Goal: Transaction & Acquisition: Purchase product/service

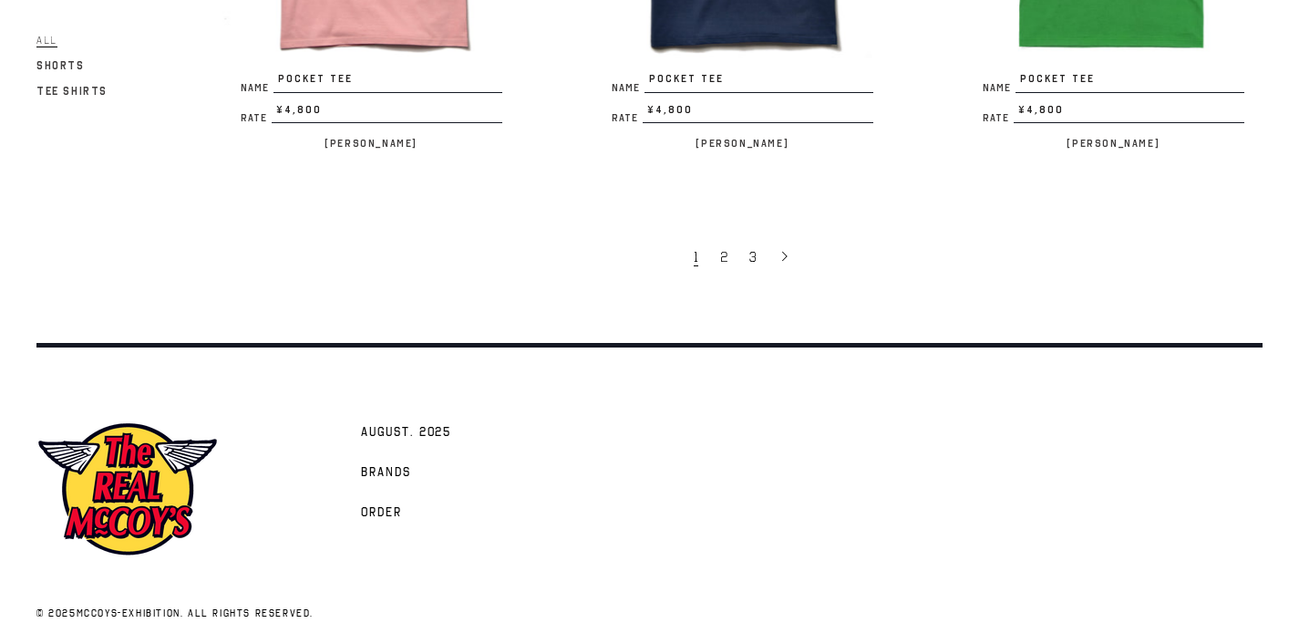
scroll to position [3554, 0]
click at [377, 503] on span "Order" at bounding box center [381, 512] width 41 height 18
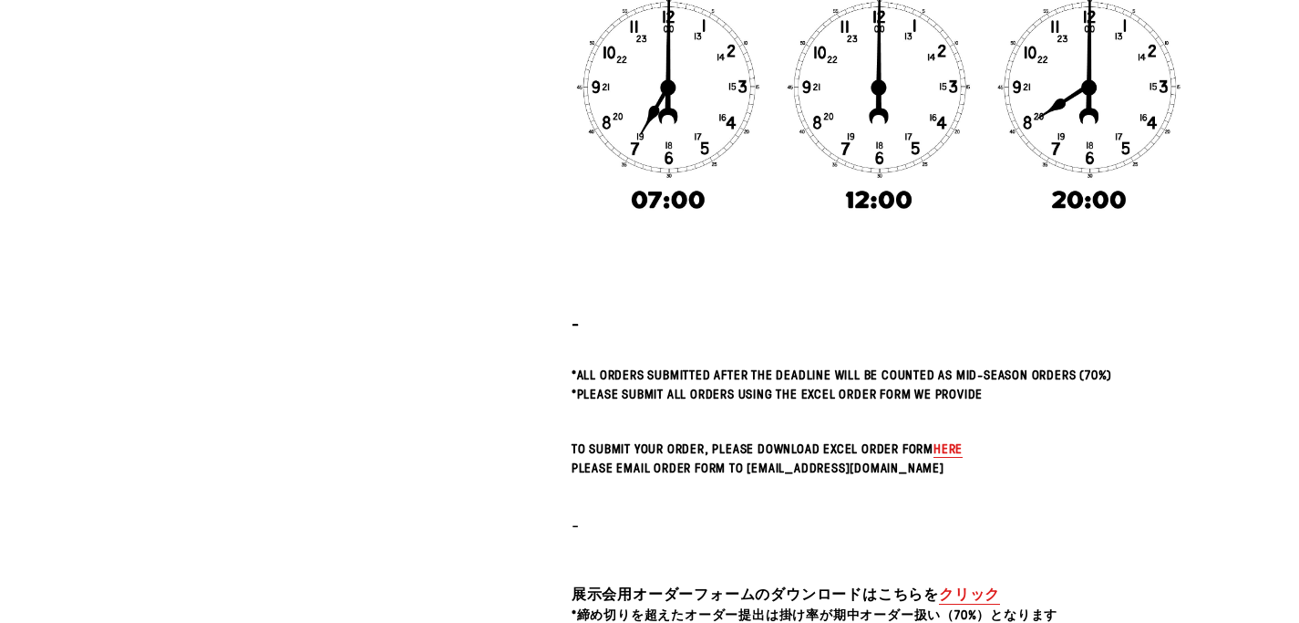
scroll to position [386, 0]
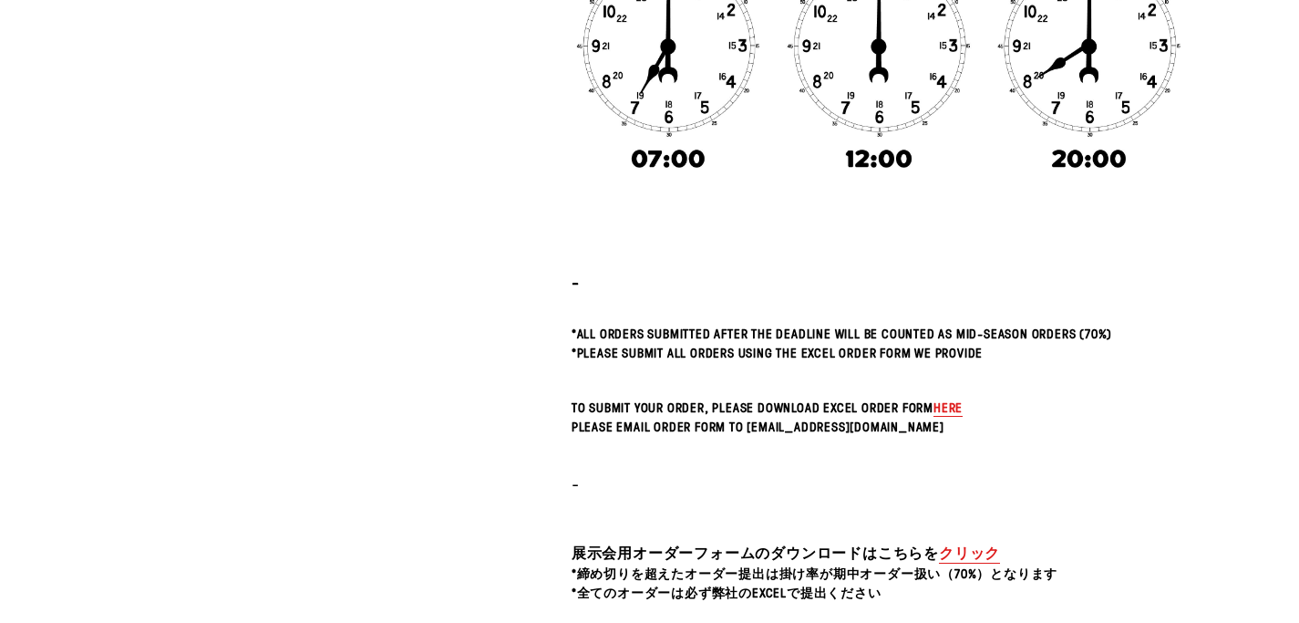
click at [945, 412] on span "here" at bounding box center [948, 406] width 29 height 17
click at [947, 406] on span "here" at bounding box center [948, 406] width 29 height 17
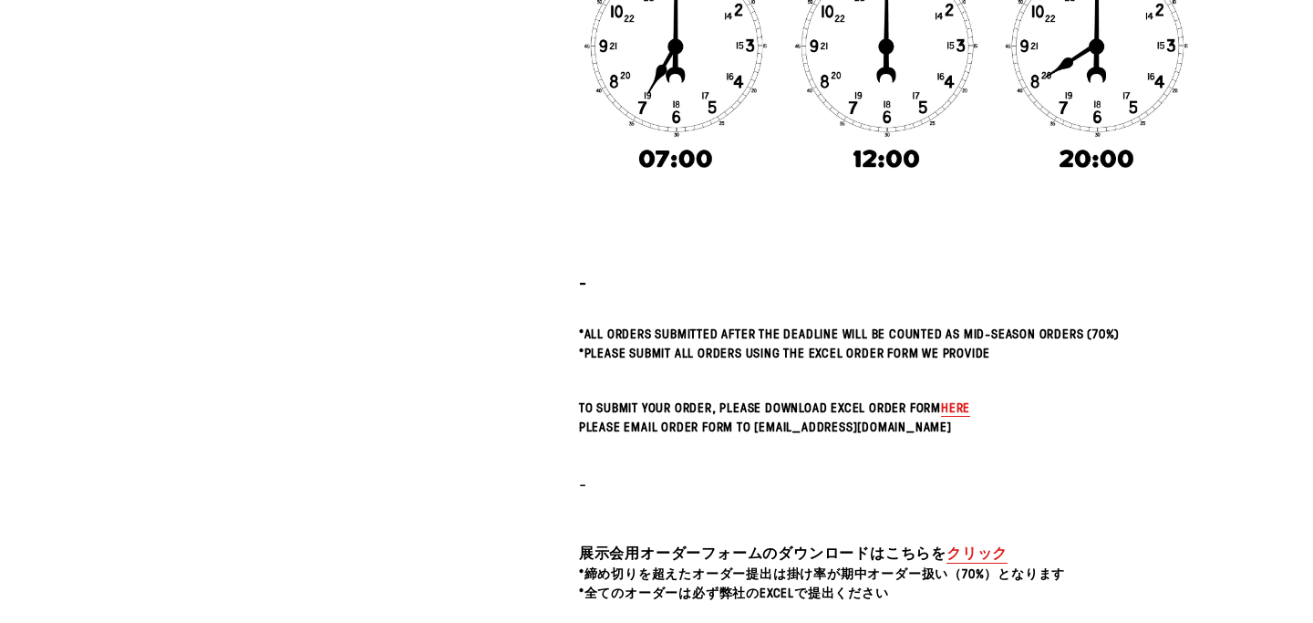
scroll to position [0, 0]
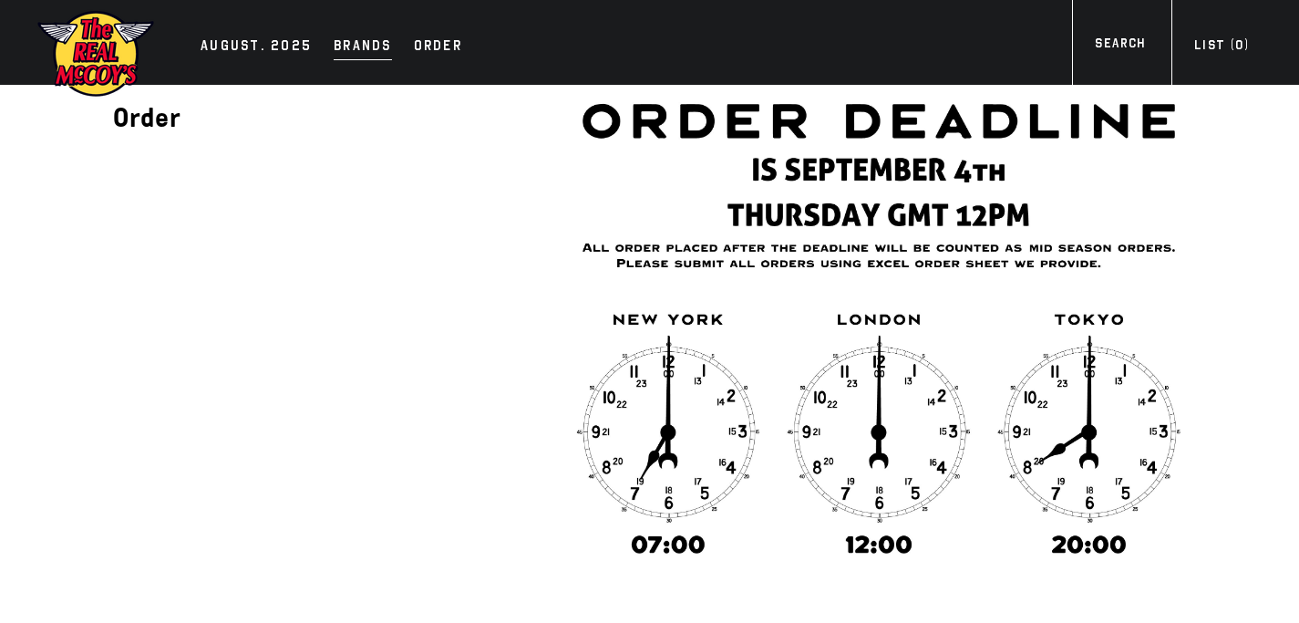
click at [365, 50] on div "Brands" at bounding box center [363, 48] width 58 height 26
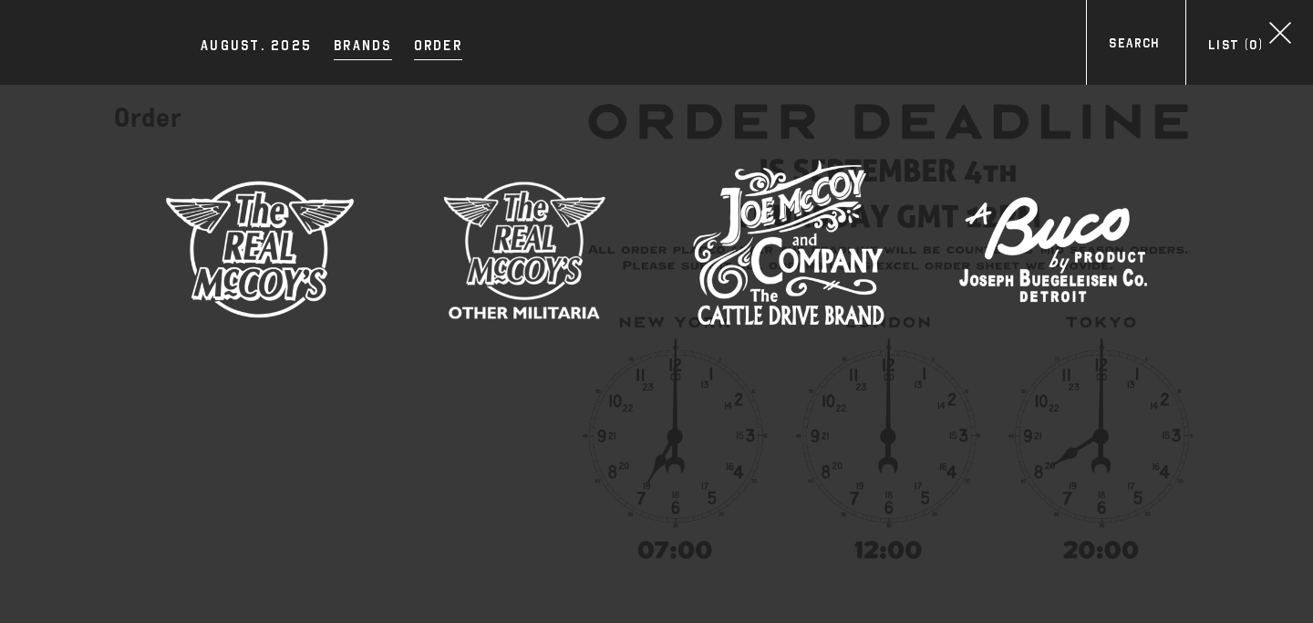
click at [439, 49] on div "Order" at bounding box center [438, 48] width 48 height 26
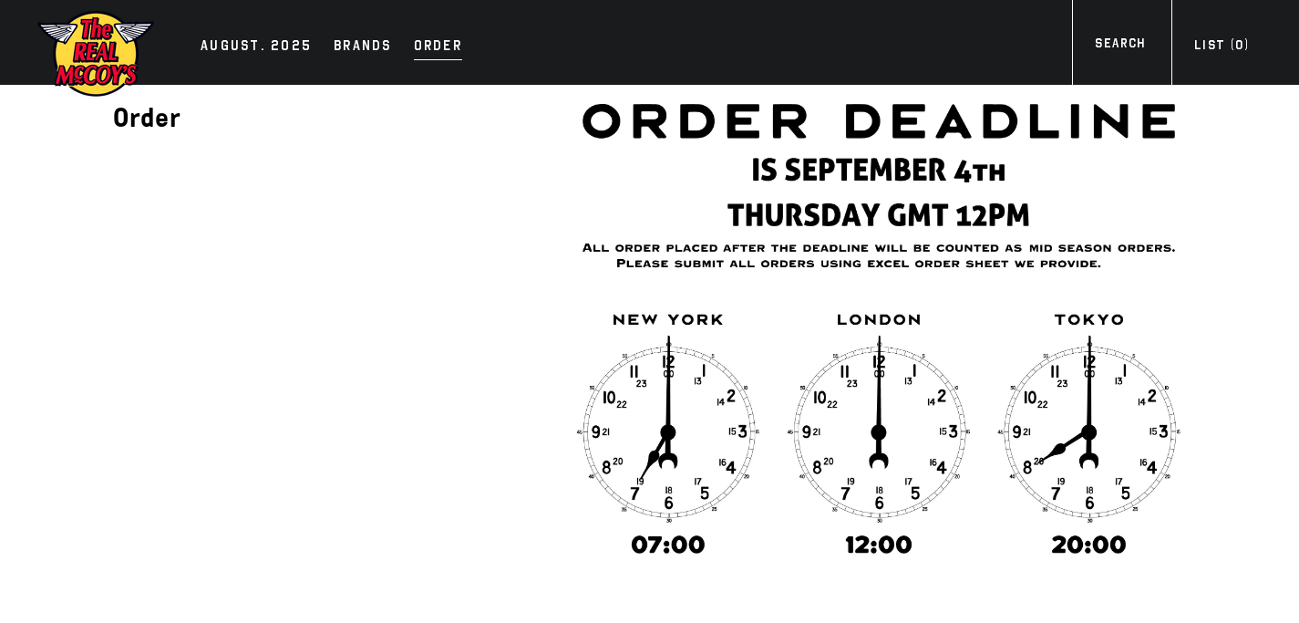
click at [420, 53] on div "Order" at bounding box center [438, 48] width 48 height 26
click at [271, 46] on div "AUGUST. 2025" at bounding box center [256, 48] width 111 height 26
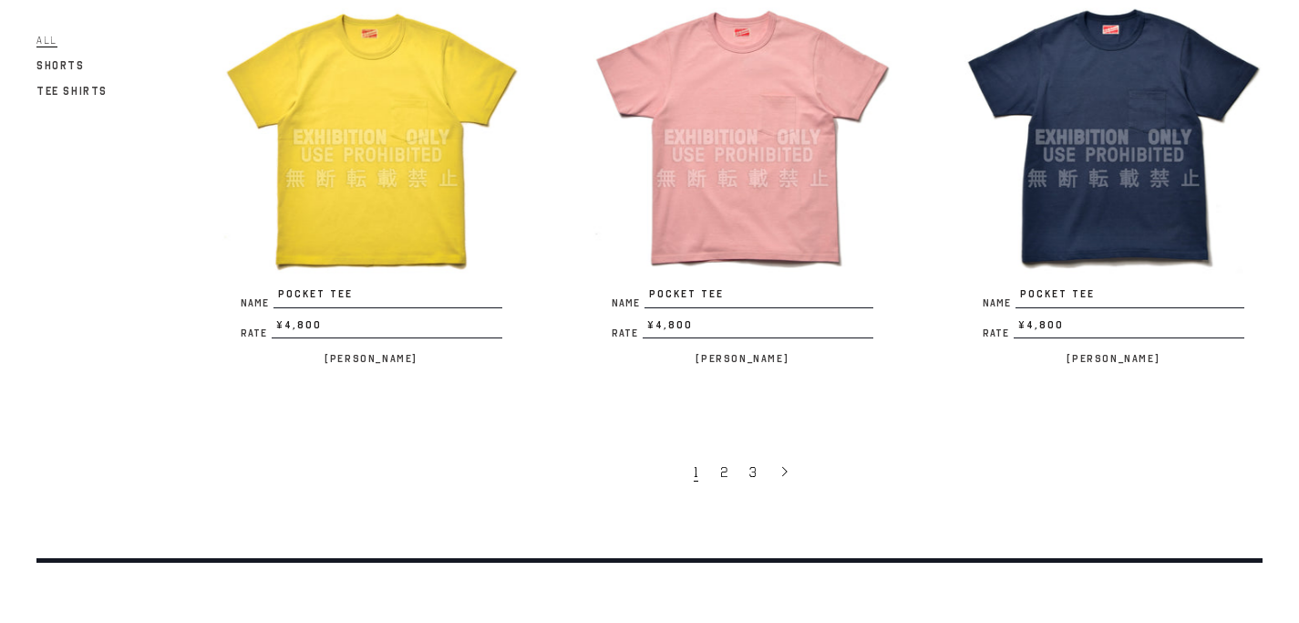
scroll to position [3339, 0]
click at [722, 462] on span "2" at bounding box center [723, 471] width 7 height 18
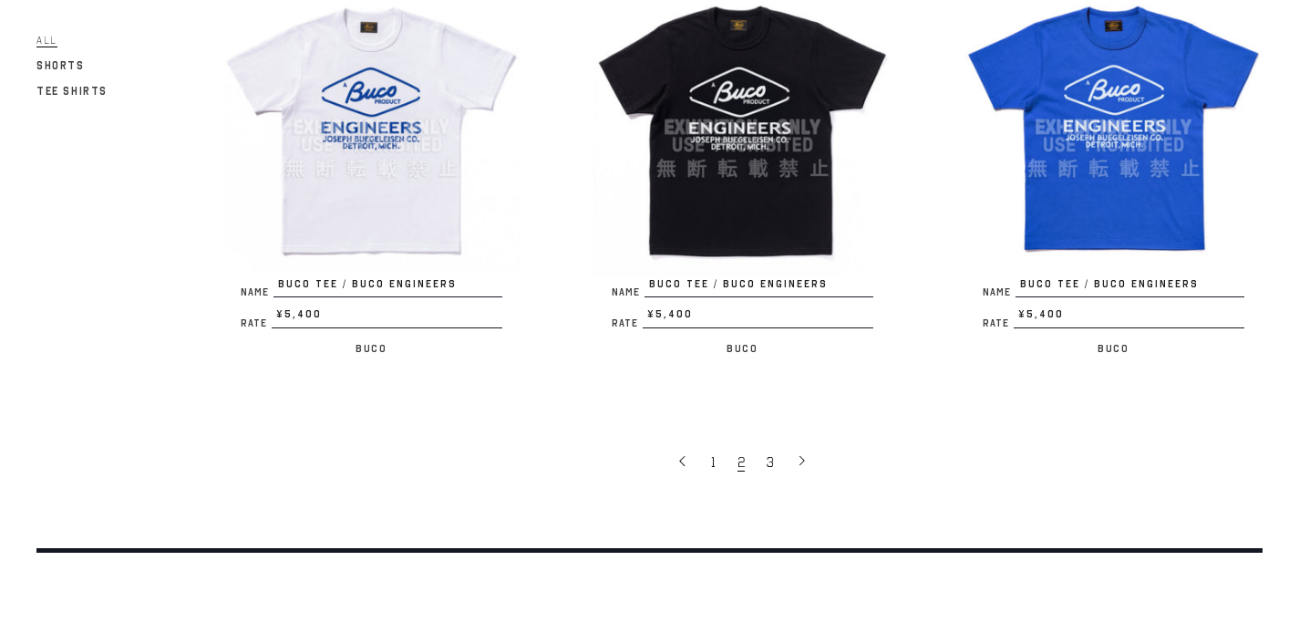
scroll to position [3327, 0]
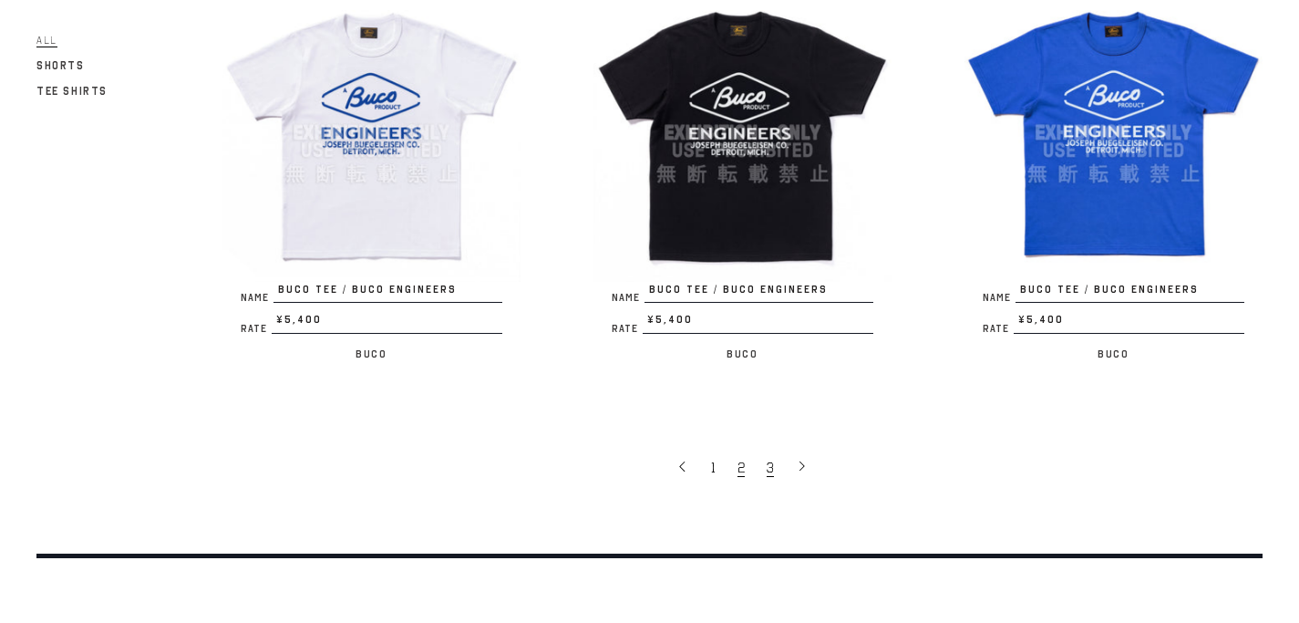
click at [773, 470] on link "3" at bounding box center [772, 467] width 29 height 38
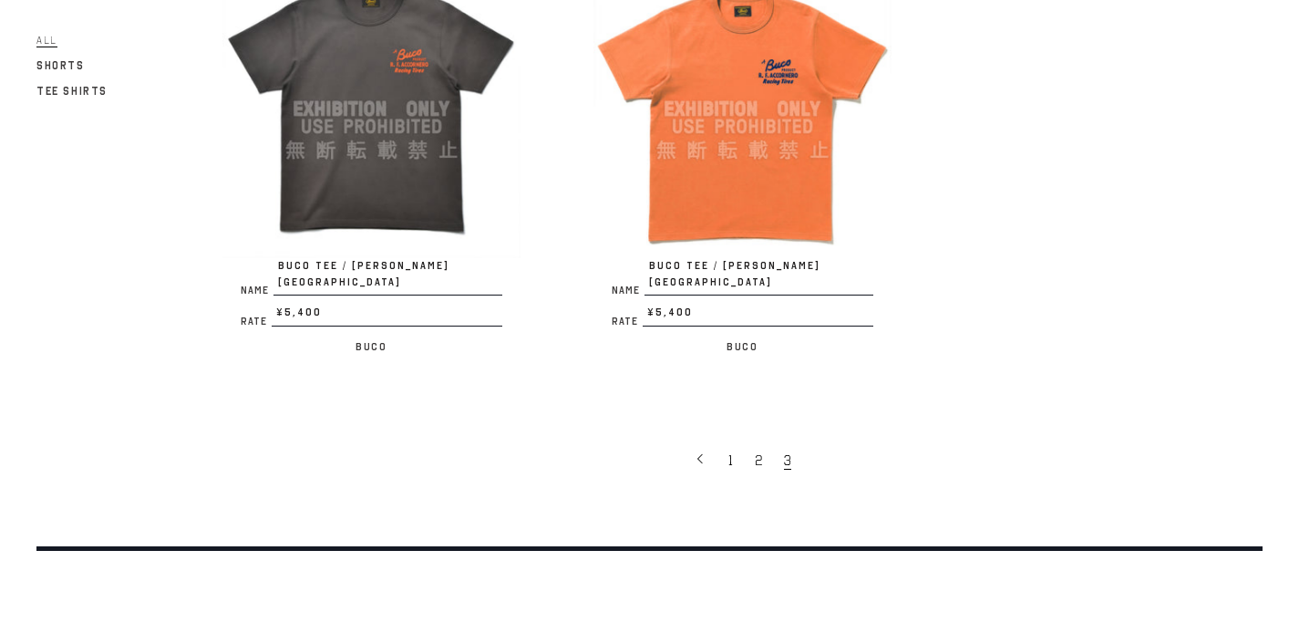
scroll to position [1394, 0]
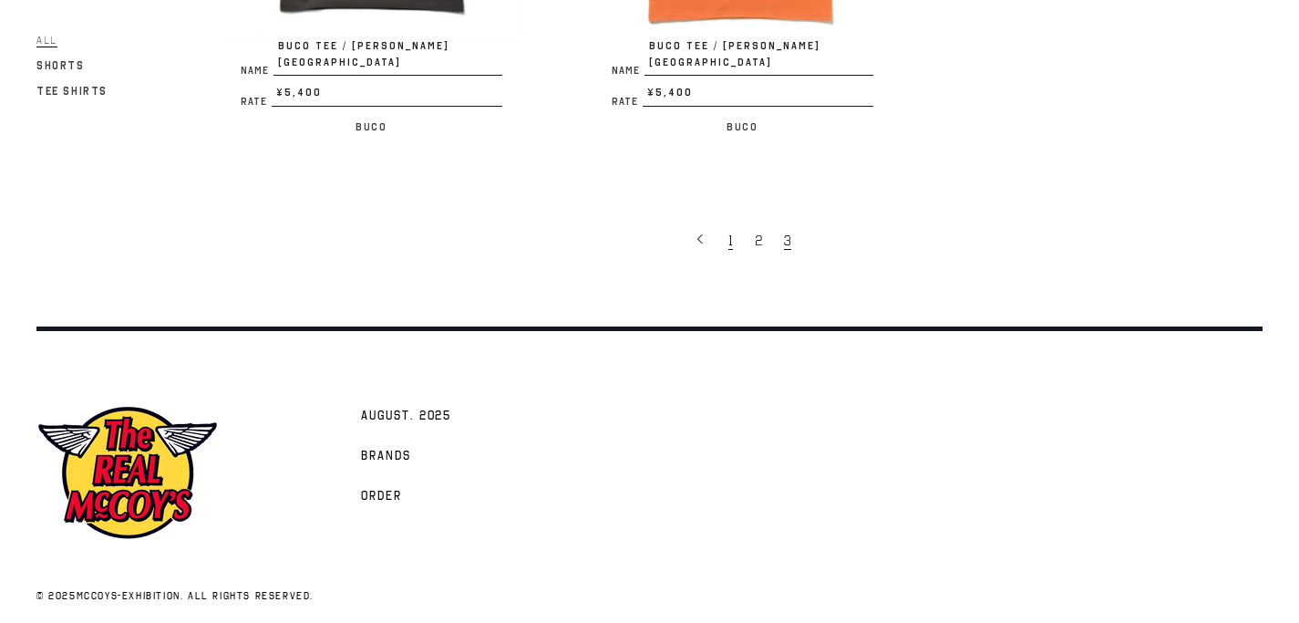
click at [728, 232] on span "1" at bounding box center [730, 241] width 5 height 18
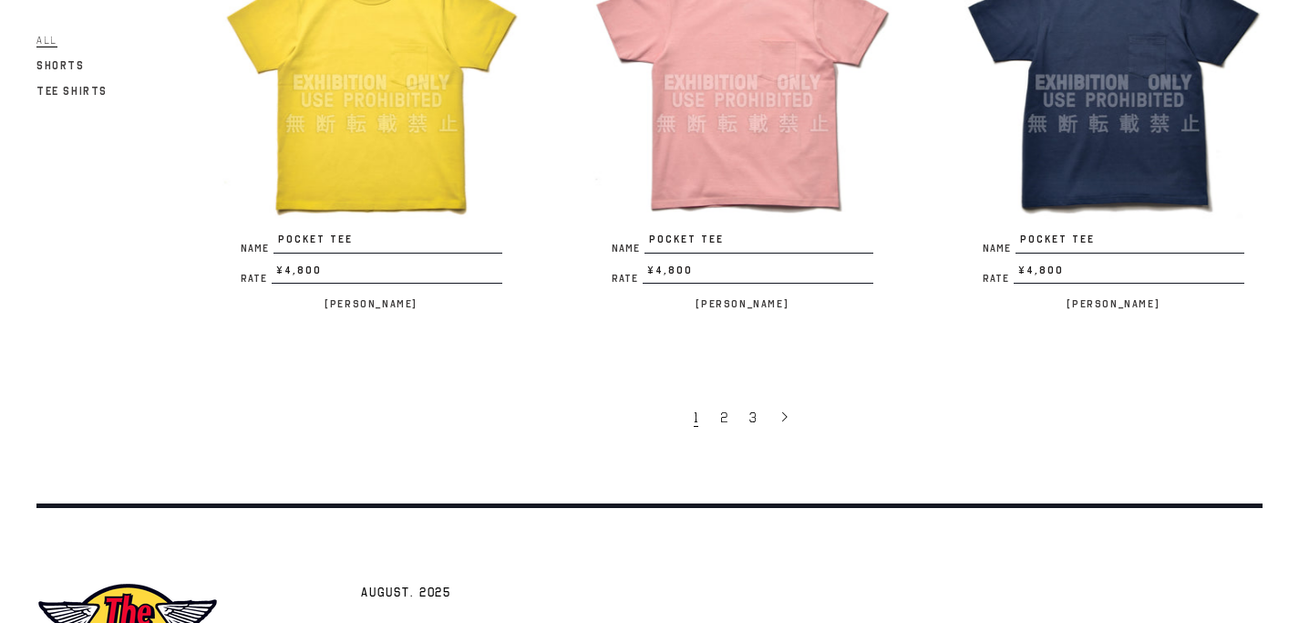
scroll to position [3539, 0]
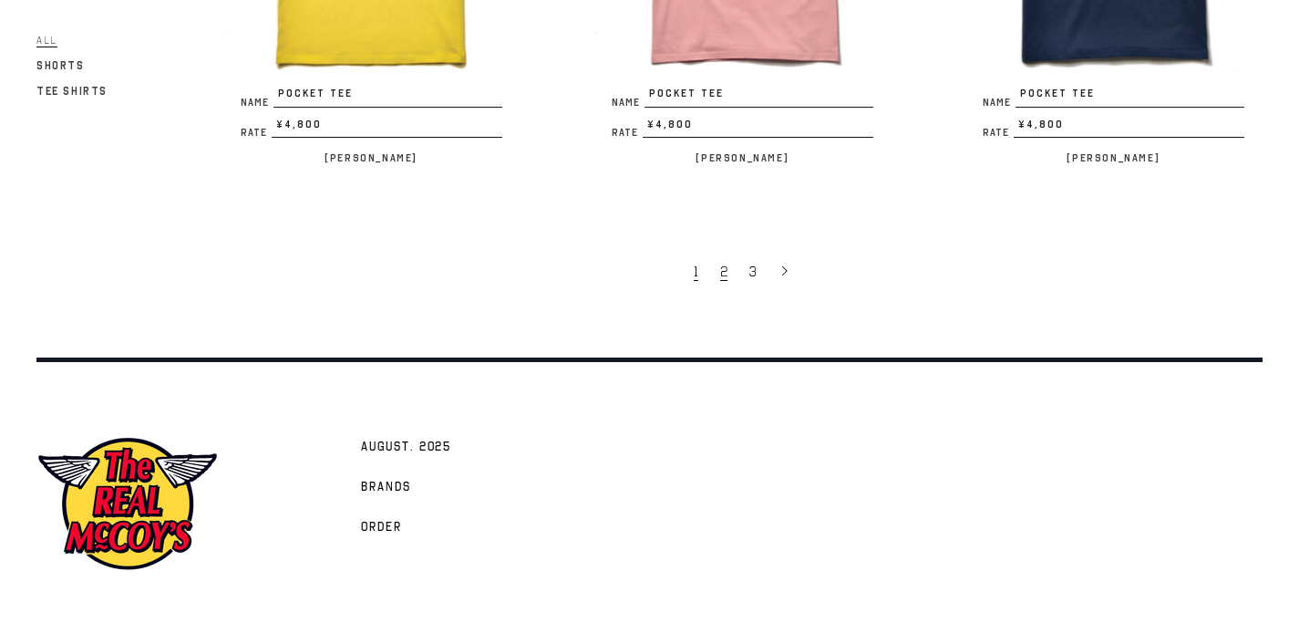
click at [727, 252] on link "2" at bounding box center [725, 271] width 29 height 38
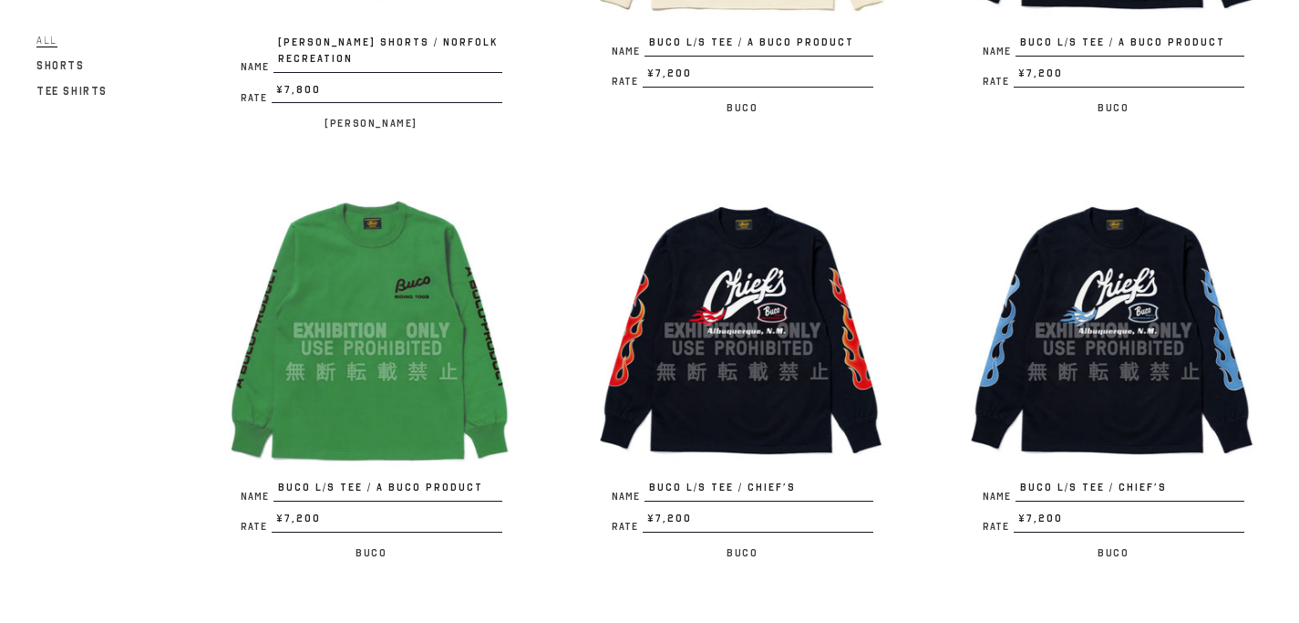
scroll to position [2826, 0]
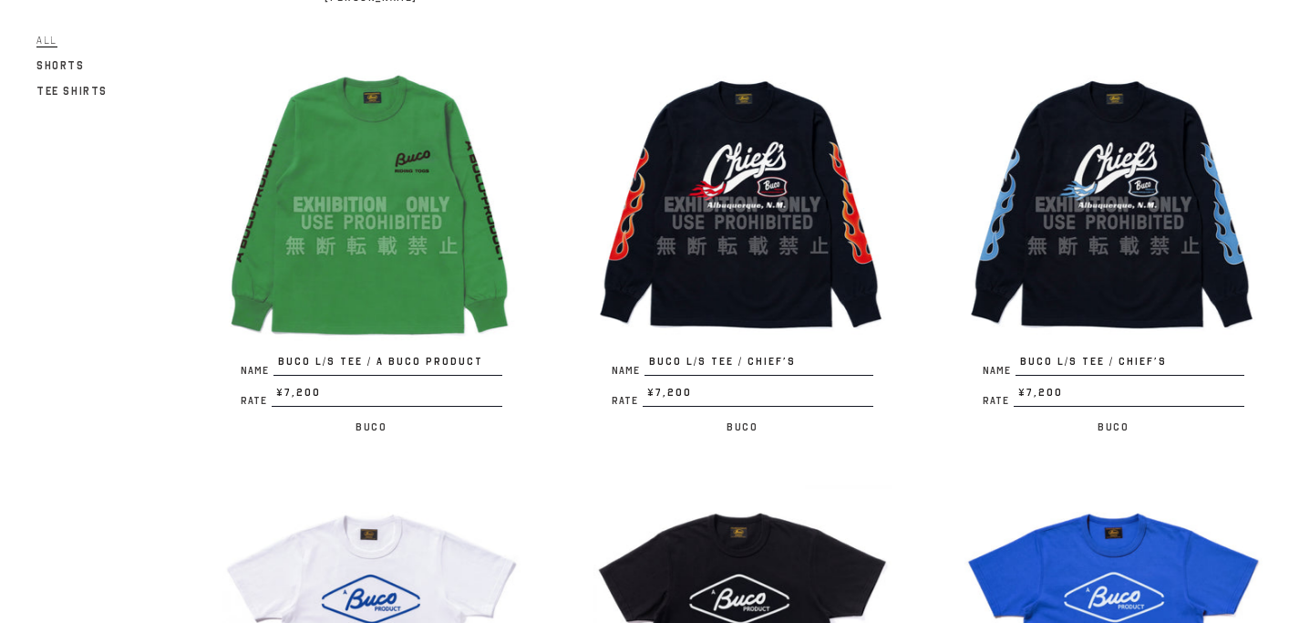
click at [771, 191] on img at bounding box center [743, 205] width 298 height 298
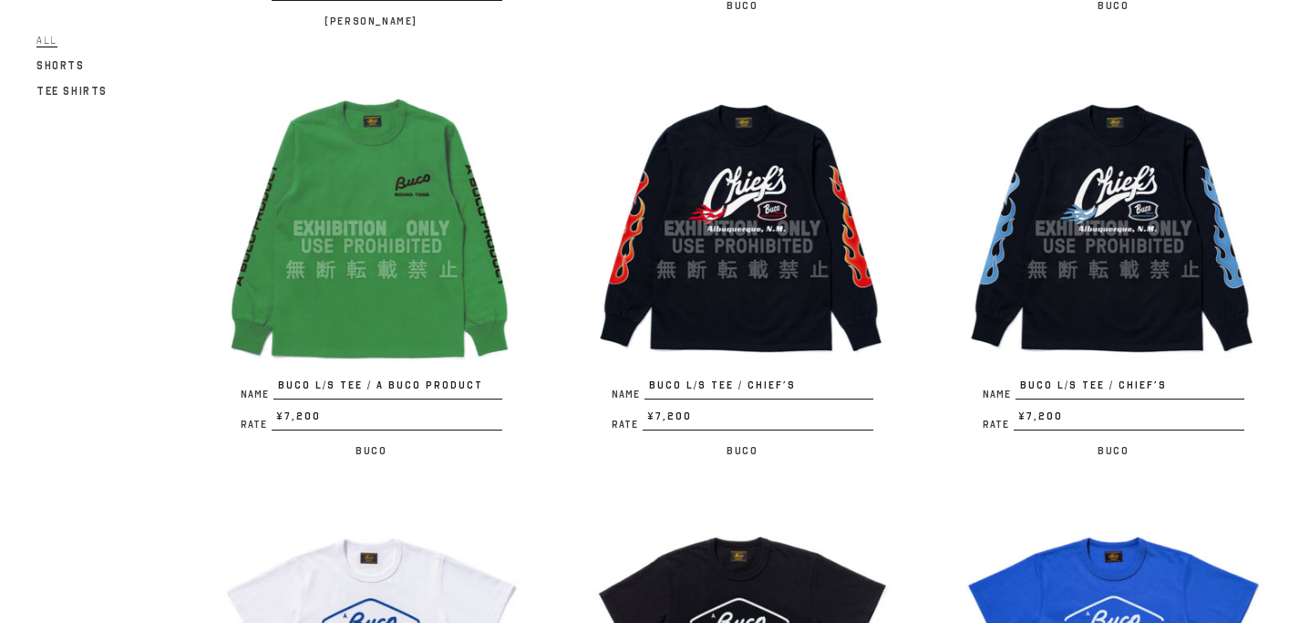
scroll to position [2380, 0]
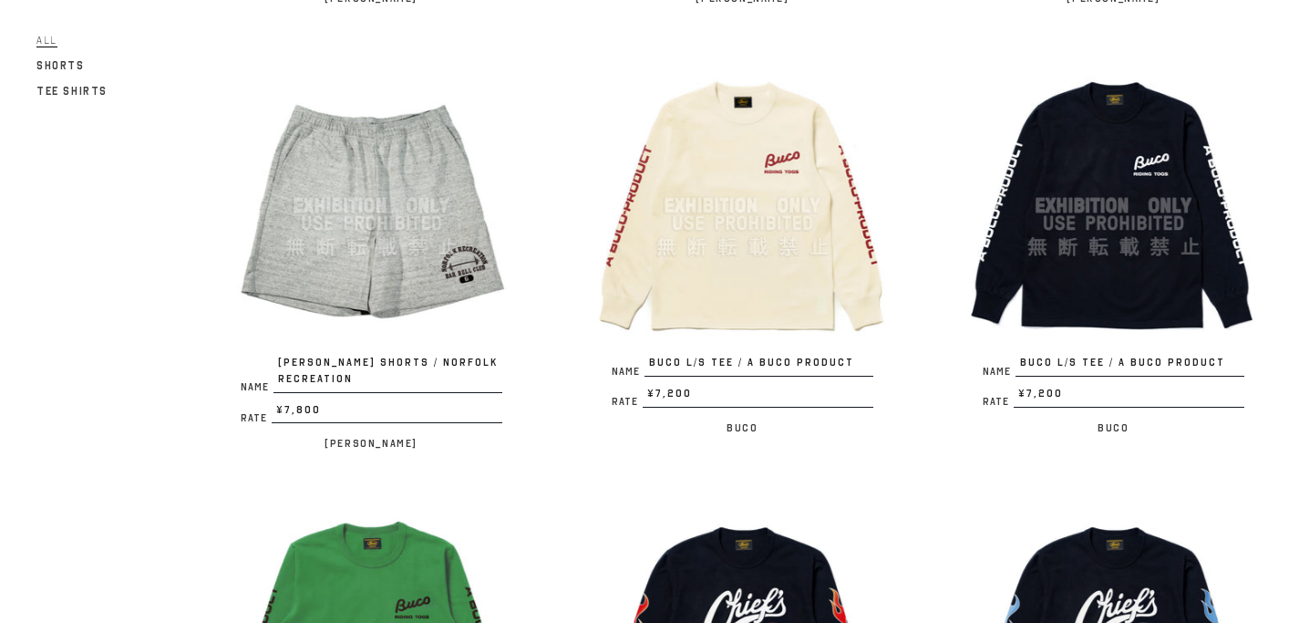
click at [1082, 239] on img at bounding box center [1114, 206] width 298 height 298
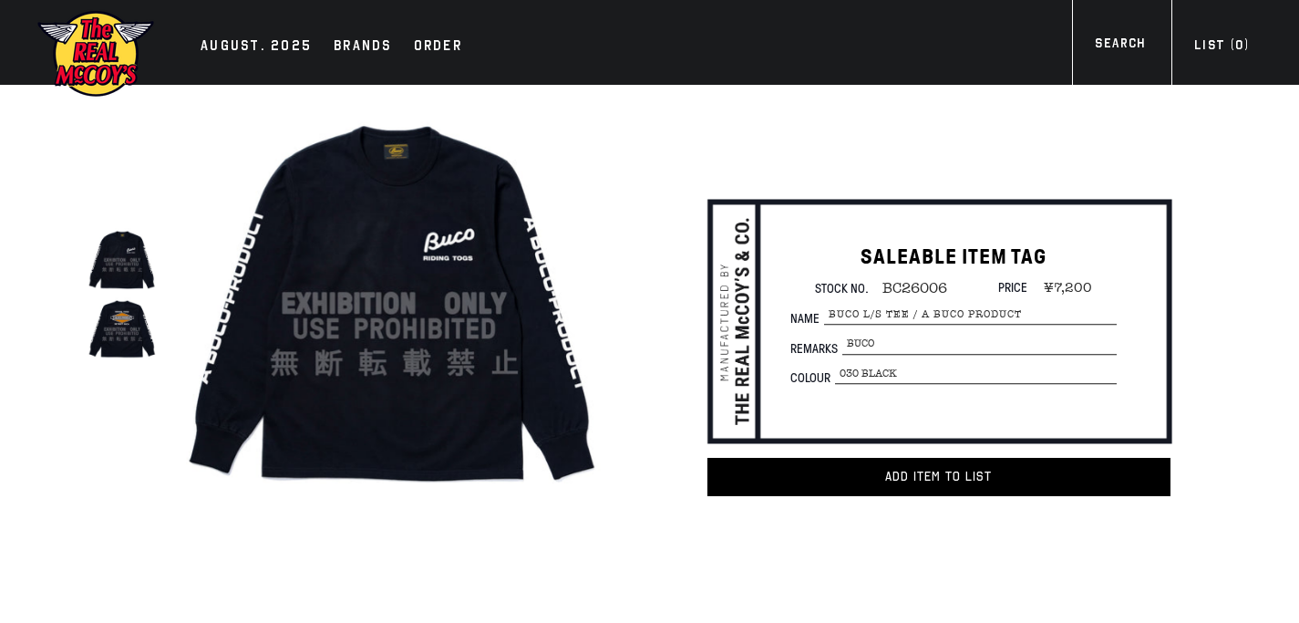
click at [108, 324] on img at bounding box center [122, 328] width 69 height 69
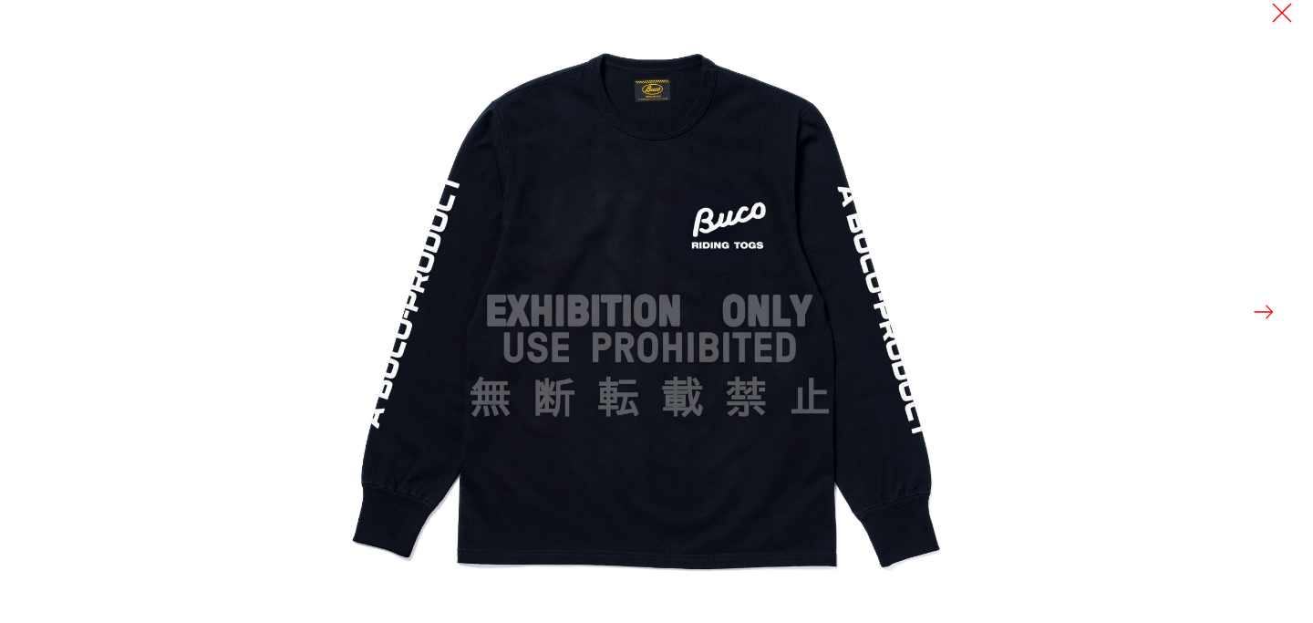
click at [1267, 314] on button at bounding box center [1264, 312] width 26 height 26
